Goal: Task Accomplishment & Management: Use online tool/utility

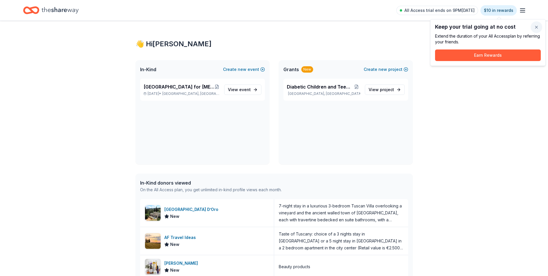
click at [537, 27] on button "button" at bounding box center [537, 27] width 12 height 12
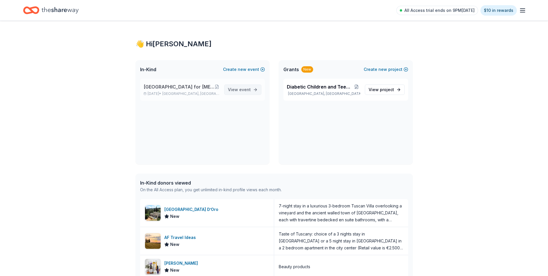
click at [243, 89] on span "event" at bounding box center [245, 89] width 12 height 5
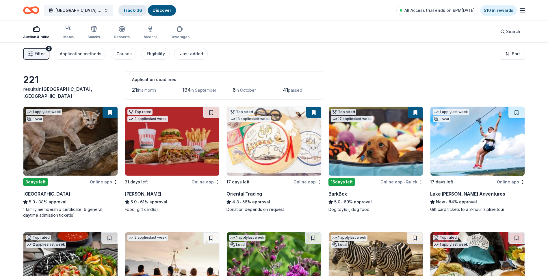
click at [134, 7] on div "Track · 36" at bounding box center [132, 10] width 28 height 10
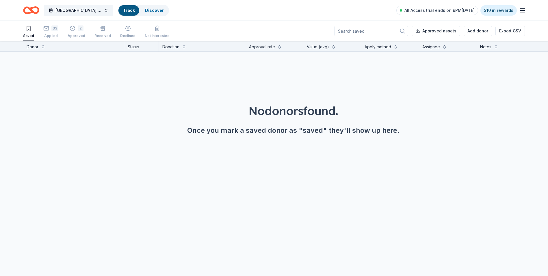
scroll to position [0, 0]
click at [51, 31] on div "33" at bounding box center [54, 28] width 7 height 6
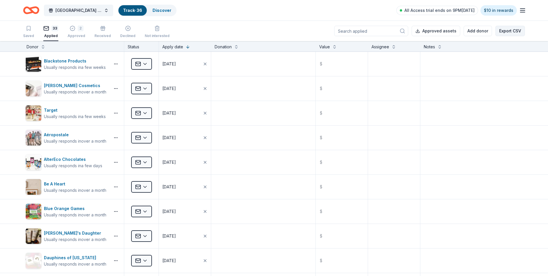
click at [514, 29] on button "Export CSV" at bounding box center [509, 31] width 29 height 10
